Goal: Information Seeking & Learning: Check status

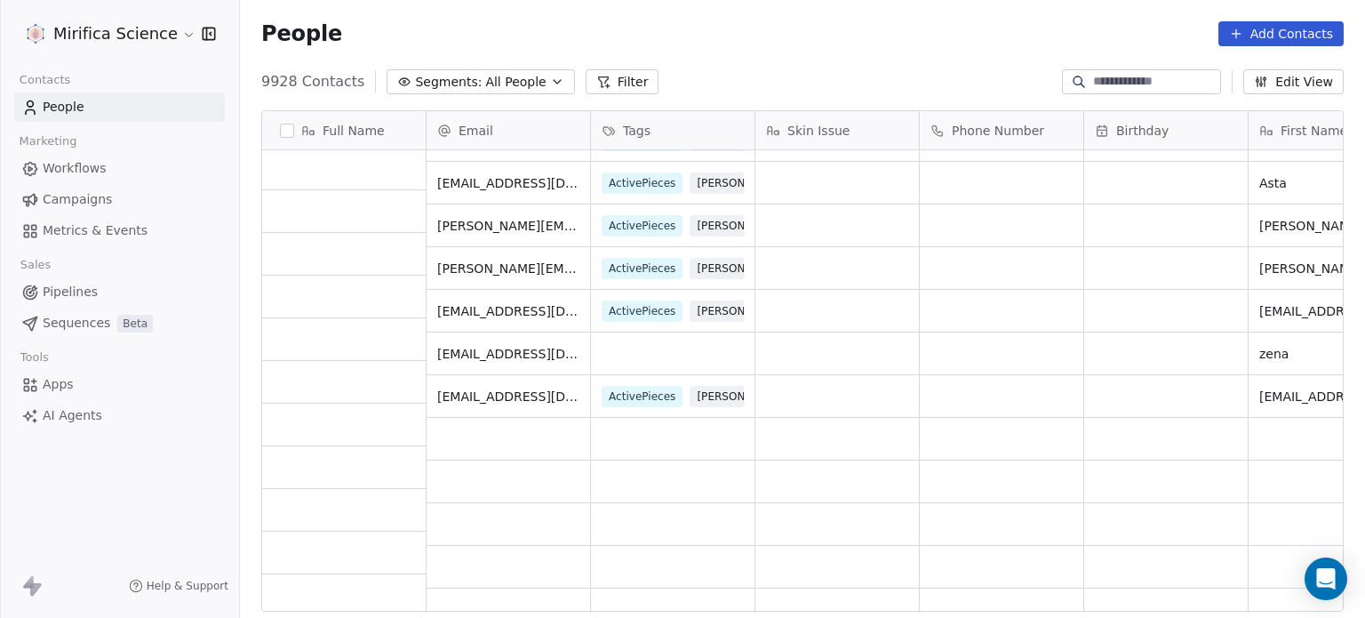
scroll to position [1867, 0]
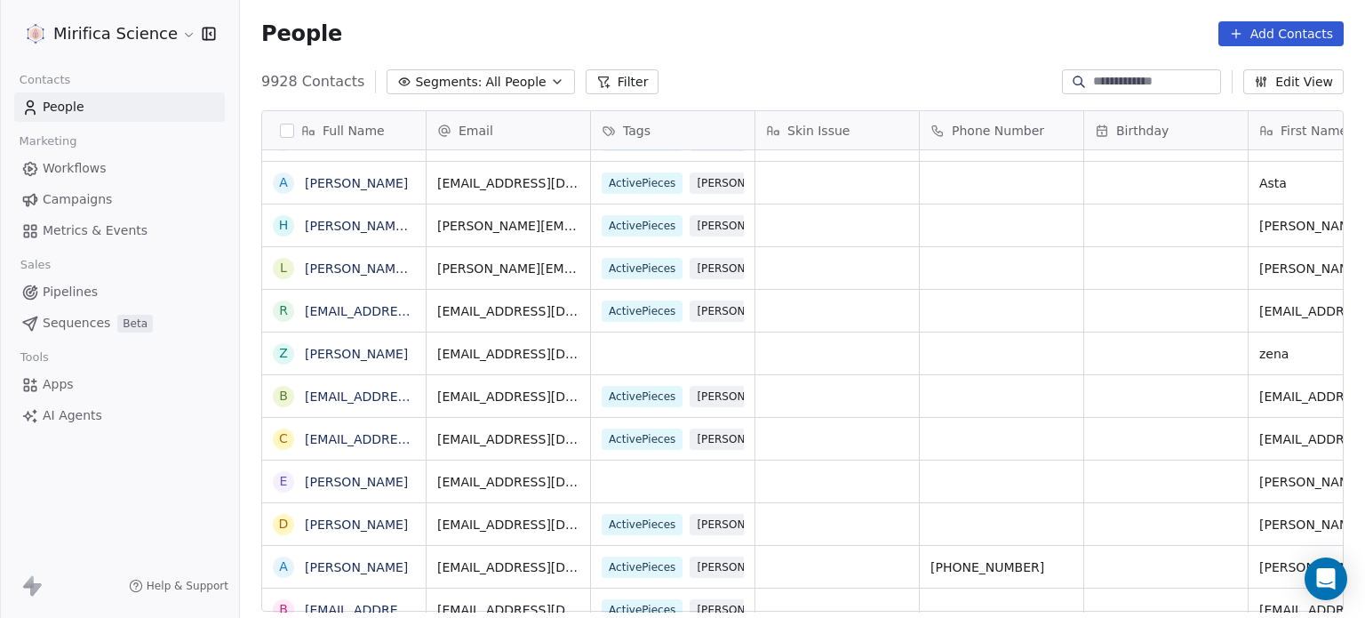
click at [103, 198] on span "Campaigns" at bounding box center [77, 199] width 69 height 19
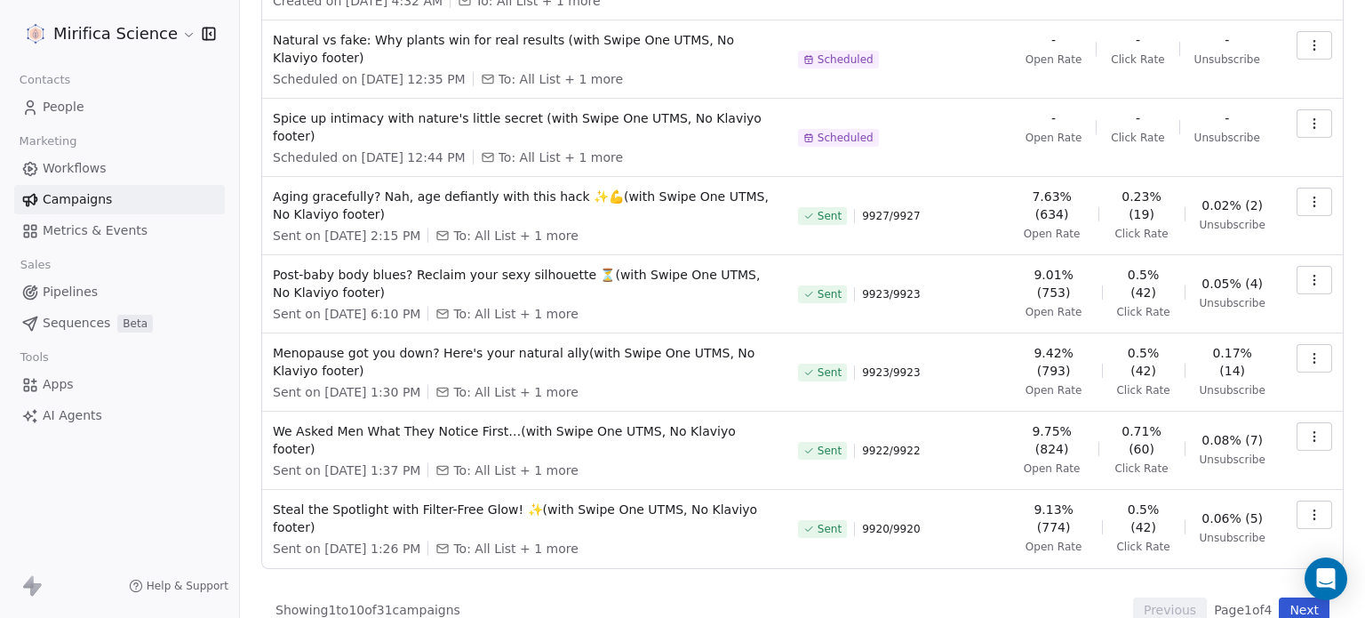
scroll to position [258, 0]
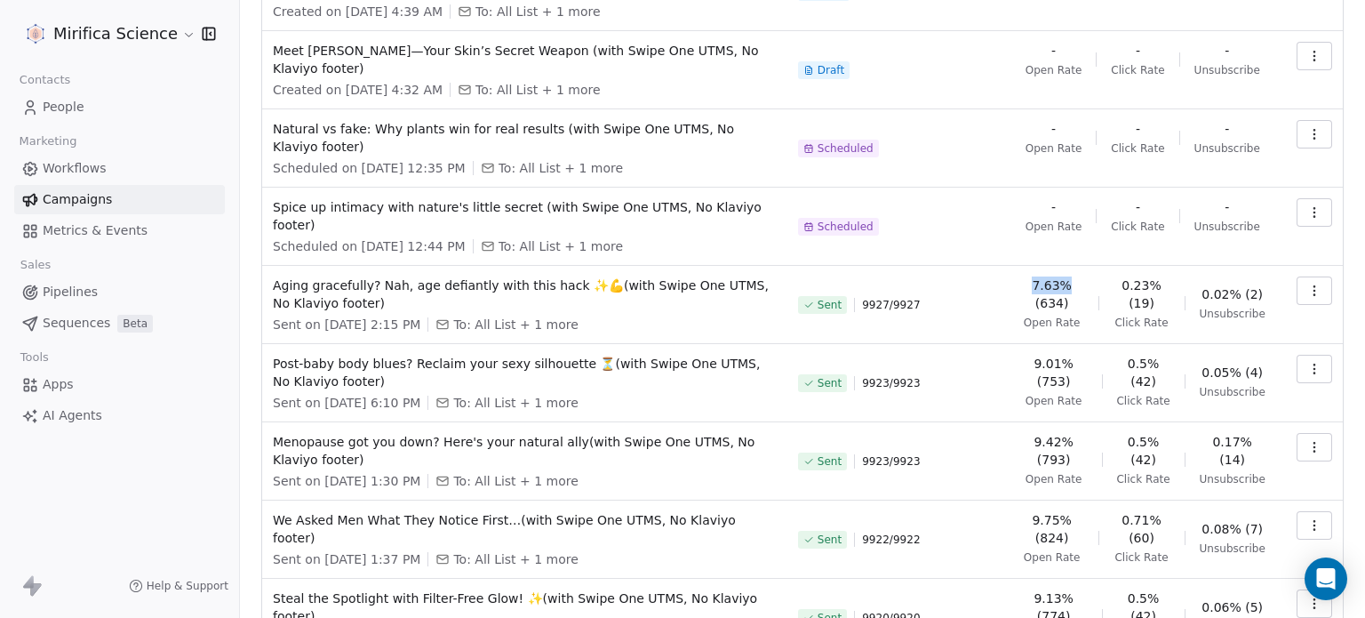
drag, startPoint x: 1037, startPoint y: 266, endPoint x: 1080, endPoint y: 267, distance: 42.7
click at [1080, 276] on span "7.63% (634)" at bounding box center [1052, 294] width 64 height 36
copy span "7.63%"
drag, startPoint x: 1119, startPoint y: 262, endPoint x: 1160, endPoint y: 264, distance: 40.9
click at [1160, 276] on span "0.23% (19)" at bounding box center [1141, 294] width 57 height 36
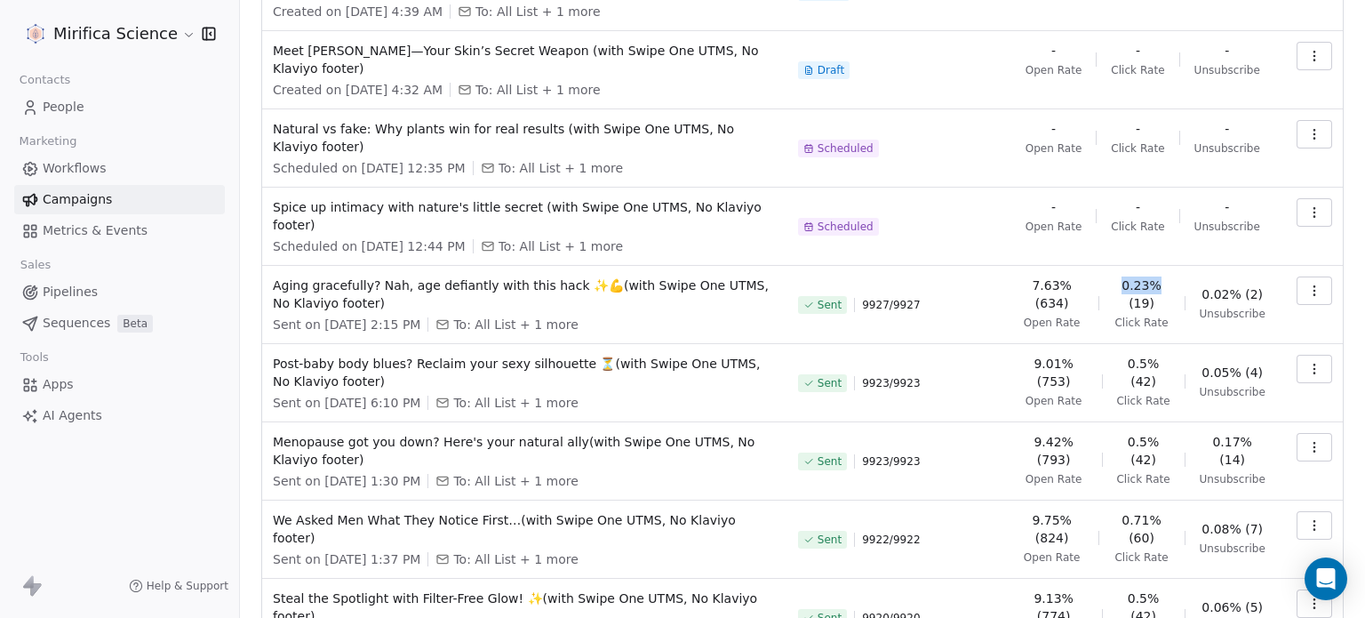
copy span "0.23%"
drag, startPoint x: 1036, startPoint y: 340, endPoint x: 1075, endPoint y: 347, distance: 38.7
click at [1075, 355] on span "9.01% (753)" at bounding box center [1054, 373] width 68 height 36
copy span "9.01%"
drag, startPoint x: 1127, startPoint y: 345, endPoint x: 1170, endPoint y: 348, distance: 42.8
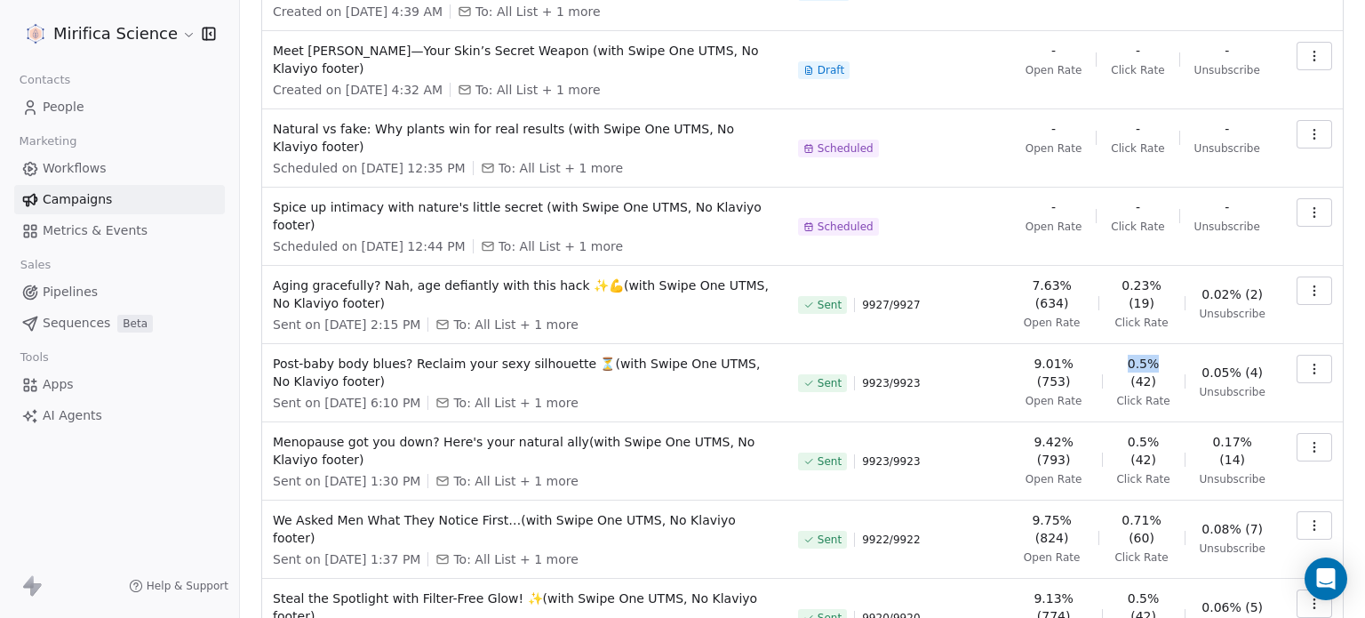
click at [1170, 355] on div "9.01% (753) Open Rate 0.5% (42) Click Rate 0.05% (4) Unsubscribe" at bounding box center [1142, 381] width 245 height 53
copy span "0.5%"
drag, startPoint x: 1038, startPoint y: 417, endPoint x: 1107, endPoint y: 422, distance: 68.6
click at [1107, 433] on div "9.42% (793) Open Rate 0.5% (42) Click Rate 0.17% (14) Unsubscribe" at bounding box center [1142, 459] width 245 height 53
click at [979, 433] on div "Sent 9923 / 9923" at bounding box center [898, 461] width 201 height 57
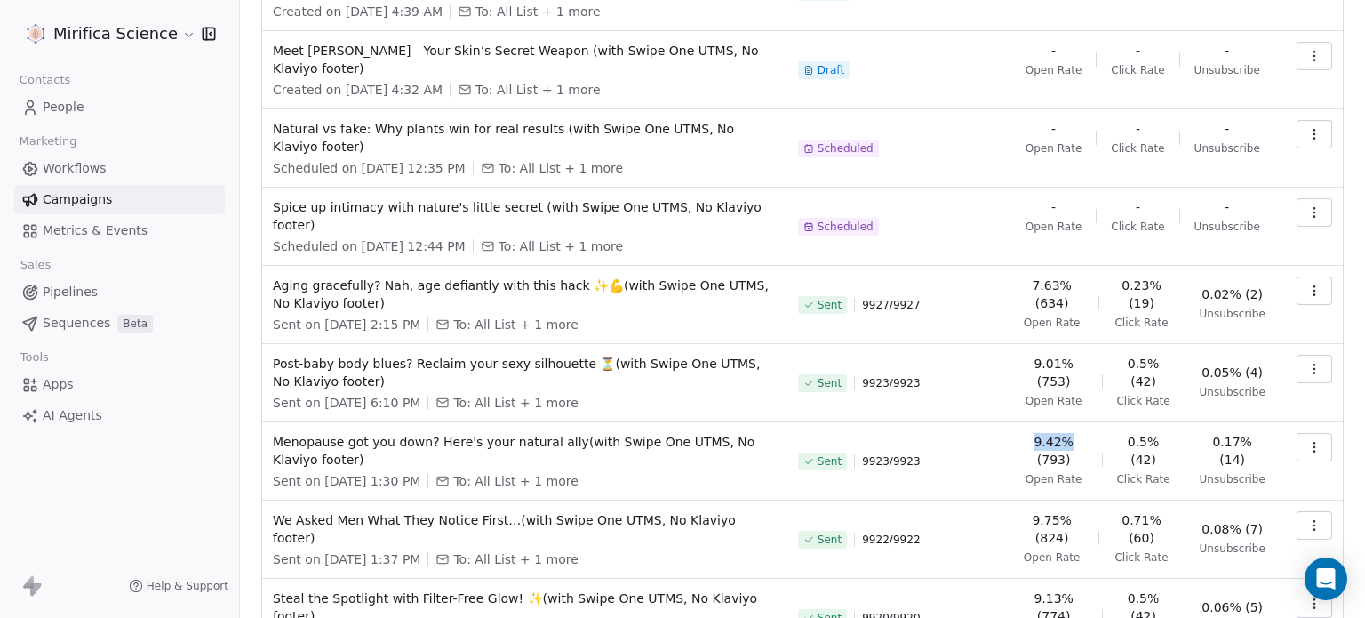
drag, startPoint x: 1035, startPoint y: 421, endPoint x: 1072, endPoint y: 421, distance: 37.3
click at [1072, 433] on span "9.42% (793)" at bounding box center [1054, 451] width 68 height 36
copy span "9.42%"
drag, startPoint x: 1123, startPoint y: 420, endPoint x: 1156, endPoint y: 422, distance: 33.0
click at [1156, 433] on span "0.5% (42)" at bounding box center [1142, 451] width 53 height 36
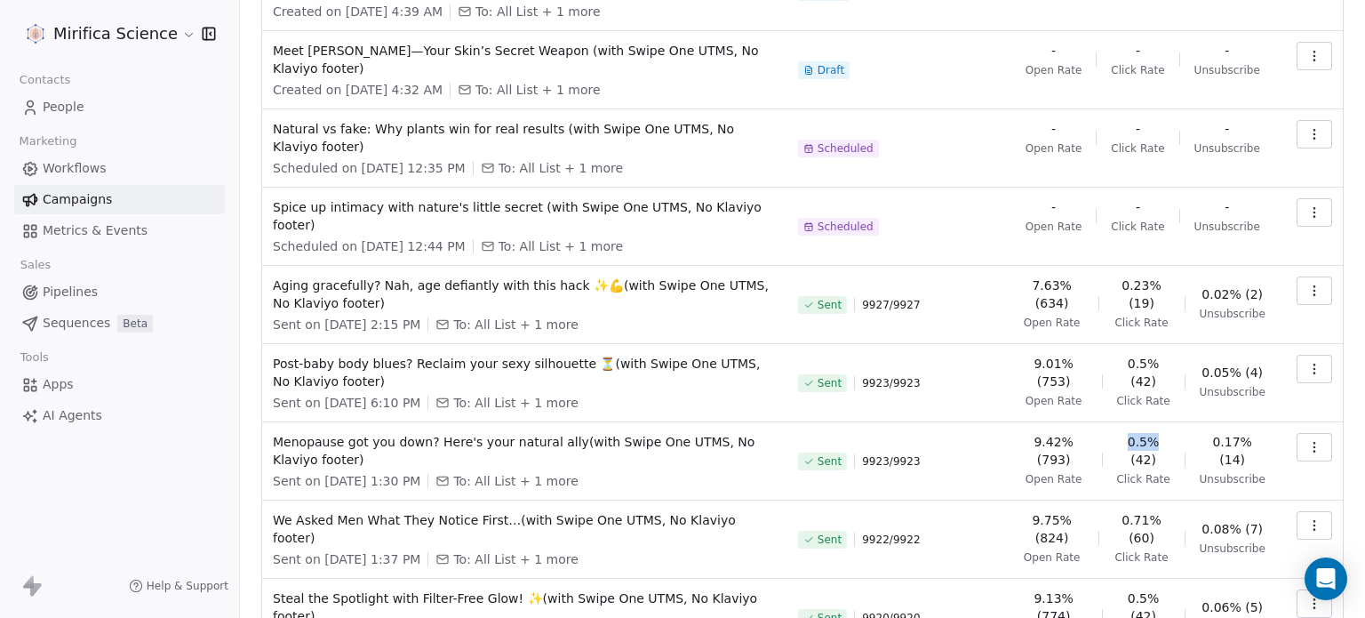
copy span "0.5%"
